Goal: Find specific page/section: Find specific page/section

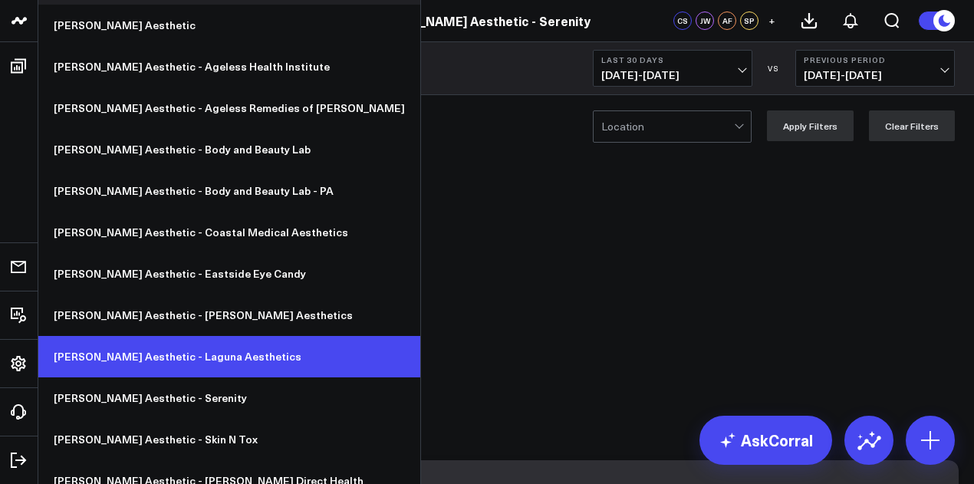
scroll to position [49, 0]
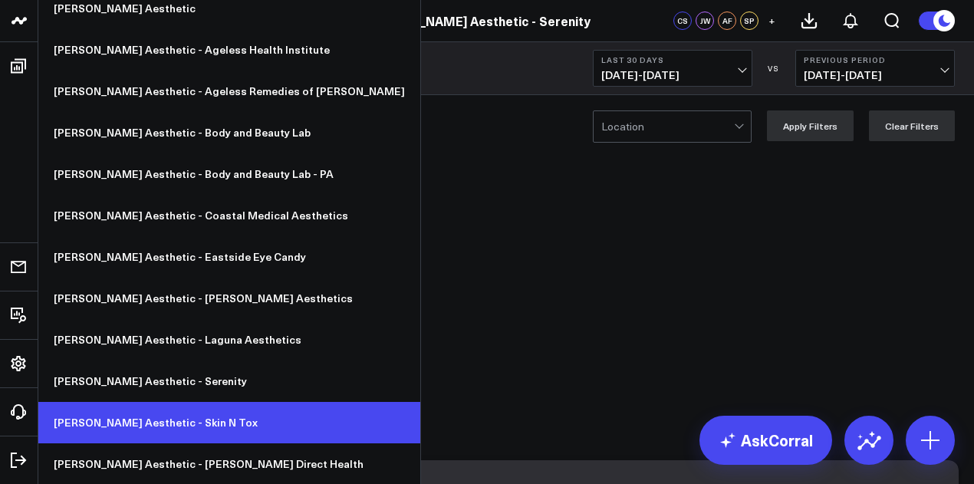
click at [154, 424] on link "[PERSON_NAME] Aesthetic - Skin N Tox" at bounding box center [229, 422] width 382 height 41
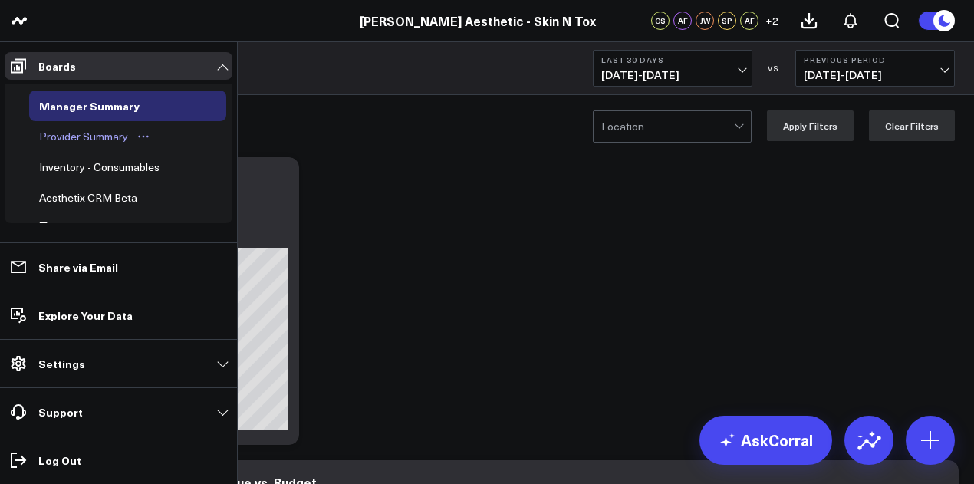
click at [100, 134] on div "Provider Summary" at bounding box center [83, 136] width 97 height 18
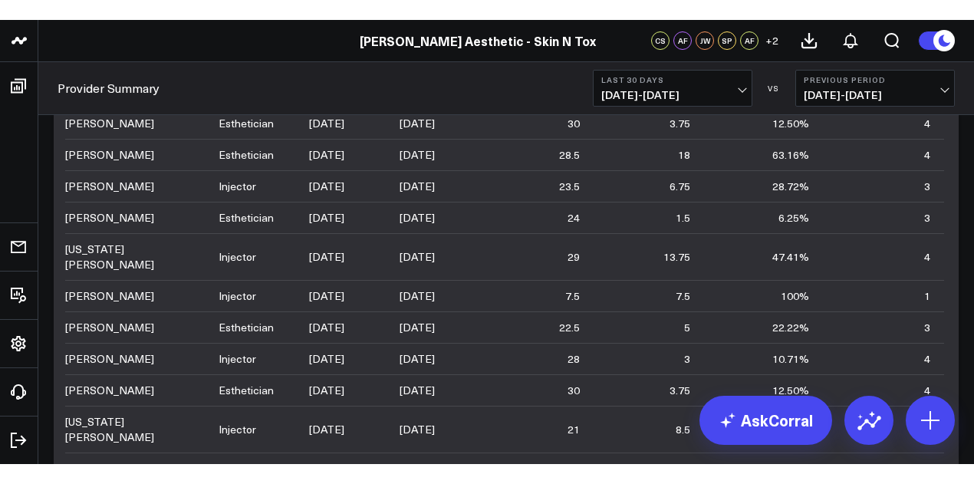
scroll to position [209, 0]
